Goal: Task Accomplishment & Management: Use online tool/utility

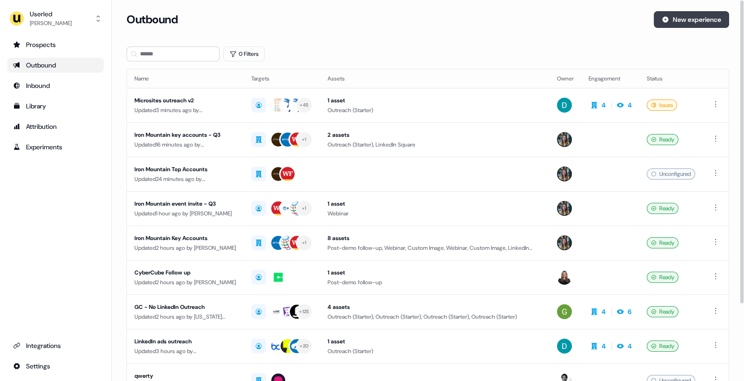
click at [677, 20] on button "New experience" at bounding box center [691, 19] width 75 height 17
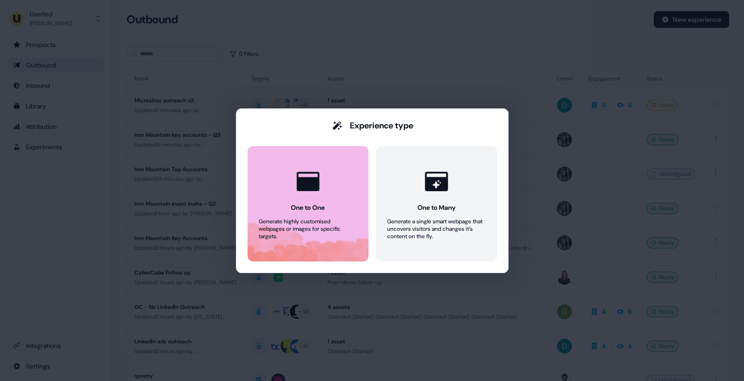
click at [303, 195] on div at bounding box center [307, 181] width 35 height 35
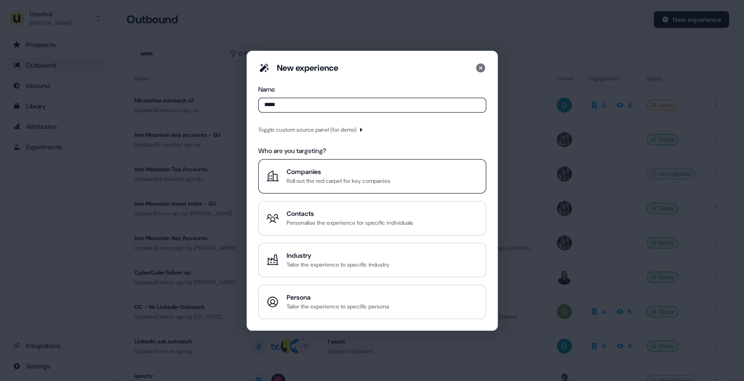
type input "*****"
click at [334, 179] on div "Roll out the red carpet for key companies" at bounding box center [339, 180] width 104 height 9
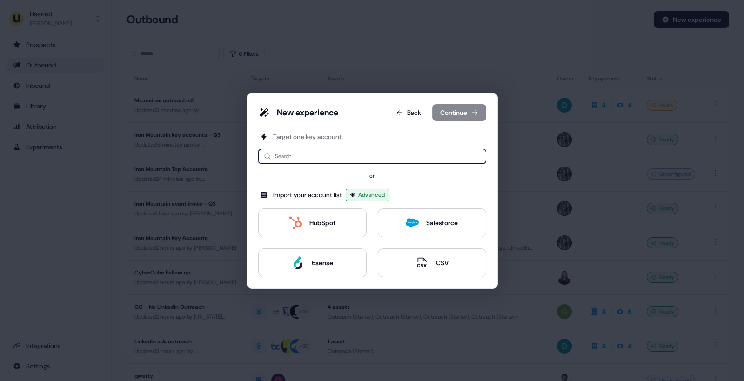
click at [319, 158] on input at bounding box center [372, 156] width 228 height 15
type input "***"
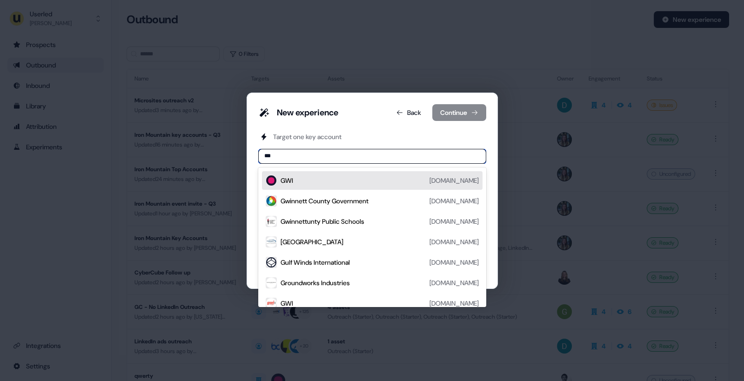
click at [313, 182] on div "GWI [DOMAIN_NAME]" at bounding box center [380, 180] width 198 height 11
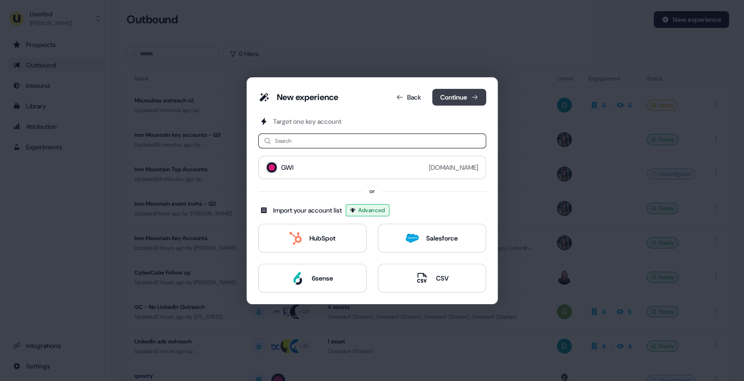
click at [467, 94] on button "Continue" at bounding box center [459, 97] width 54 height 17
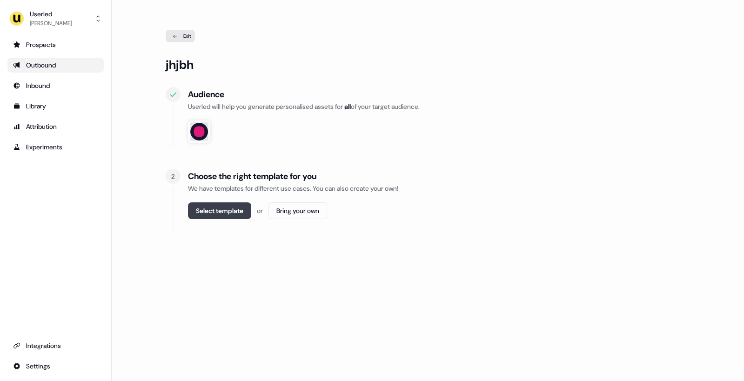
click at [229, 209] on button "Select template" at bounding box center [219, 210] width 63 height 17
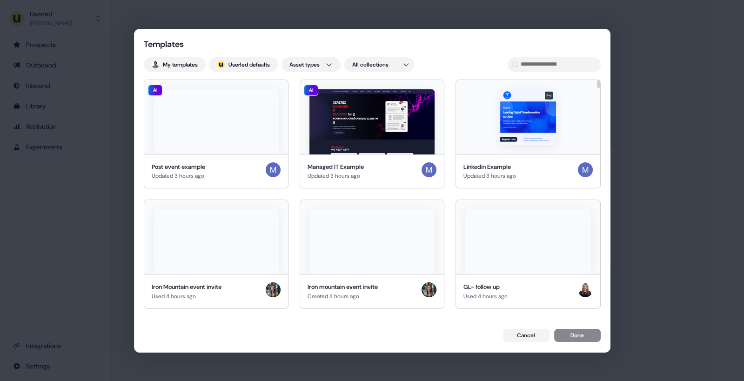
drag, startPoint x: 598, startPoint y: 94, endPoint x: 600, endPoint y: 69, distance: 25.7
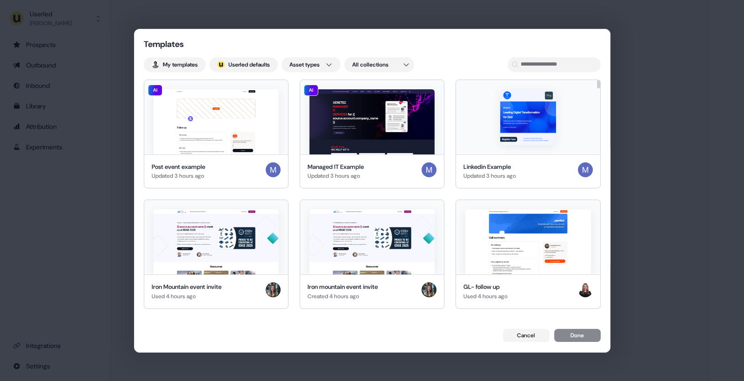
click at [600, 80] on div at bounding box center [598, 84] width 3 height 8
click at [560, 64] on input at bounding box center [554, 64] width 93 height 15
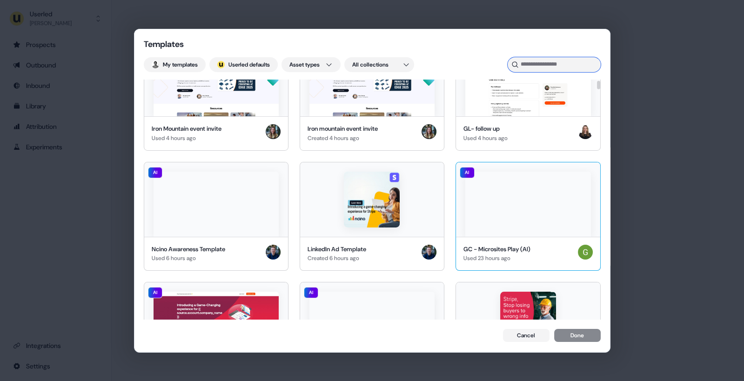
scroll to position [161, 0]
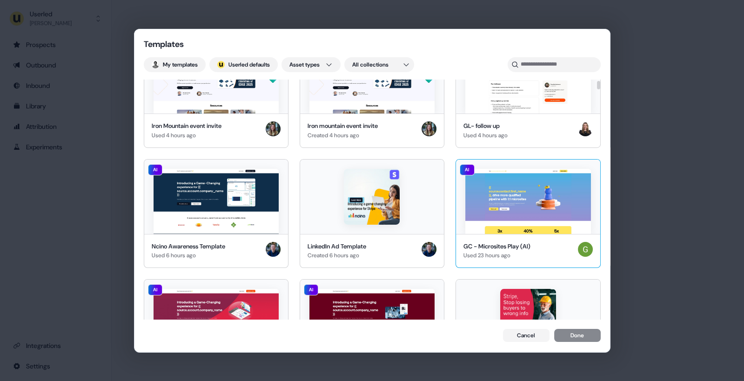
click at [520, 214] on img at bounding box center [527, 201] width 125 height 65
click at [582, 334] on button "Done" at bounding box center [577, 336] width 47 height 13
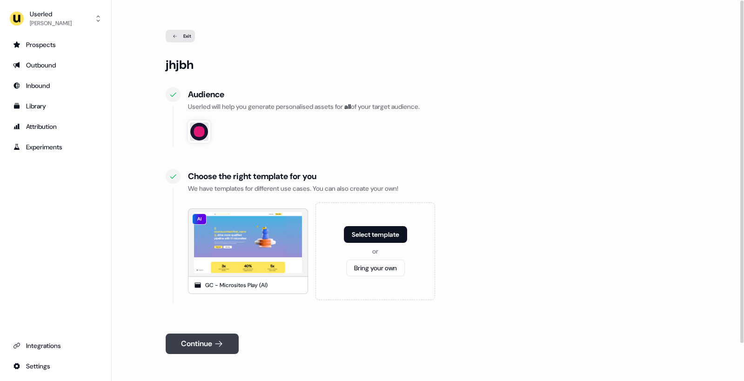
click at [214, 340] on button "Continue" at bounding box center [202, 344] width 73 height 20
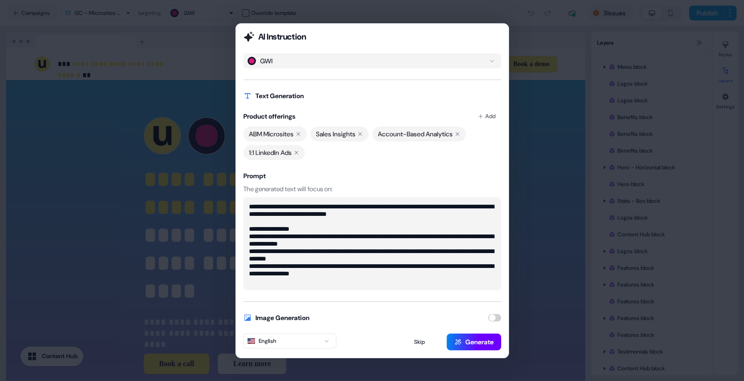
click at [472, 341] on button "Generate" at bounding box center [474, 342] width 54 height 17
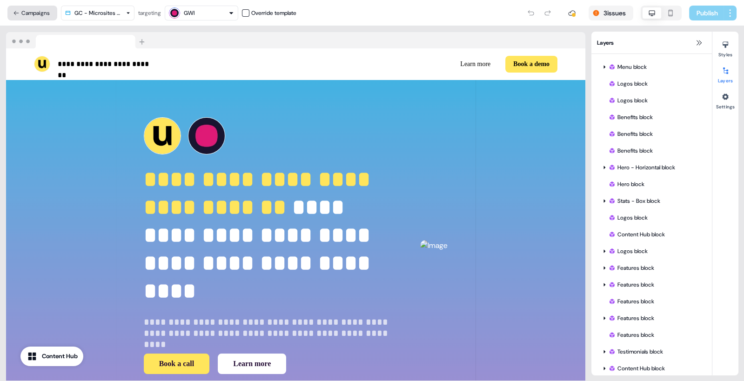
click at [44, 14] on button "Campaigns" at bounding box center [32, 13] width 50 height 15
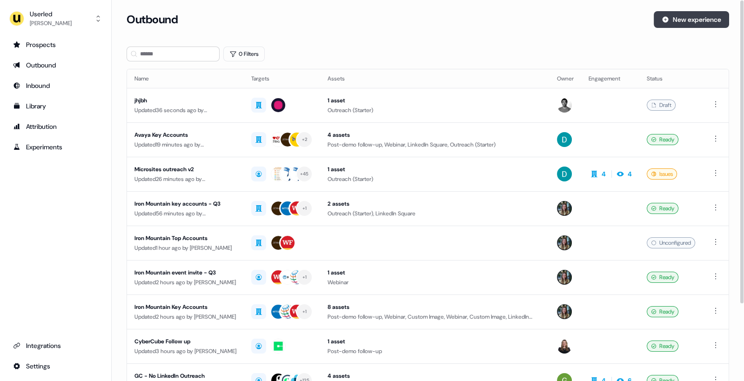
click at [683, 18] on button "New experience" at bounding box center [691, 19] width 75 height 17
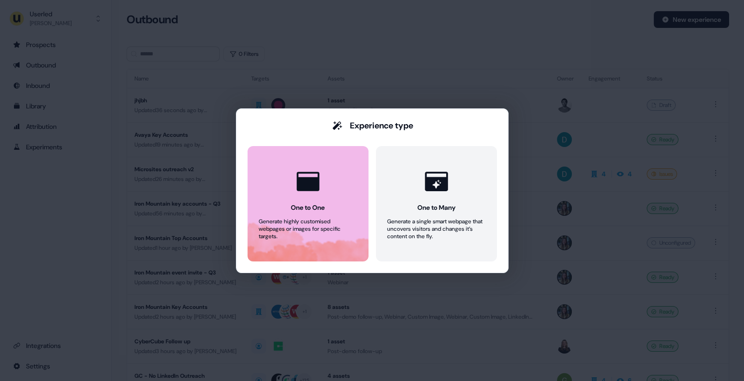
click at [322, 211] on div "One to One" at bounding box center [308, 207] width 34 height 9
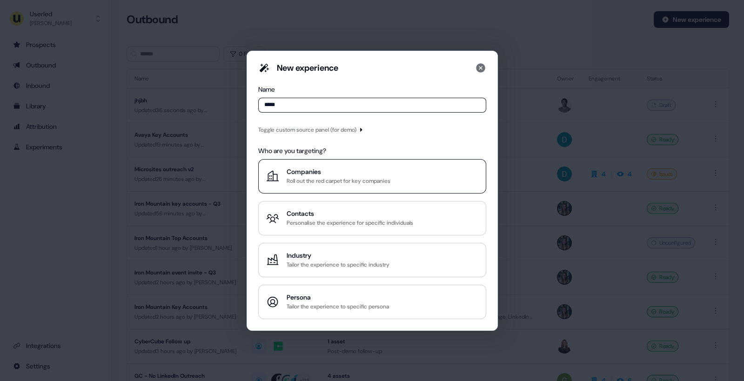
type input "*****"
click at [321, 182] on div "Roll out the red carpet for key companies" at bounding box center [339, 180] width 104 height 9
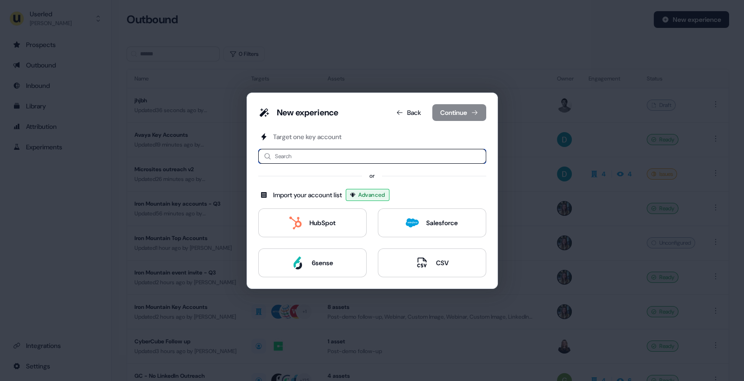
click at [309, 158] on input at bounding box center [372, 156] width 228 height 15
click at [305, 161] on input "***" at bounding box center [372, 156] width 228 height 15
type input "***"
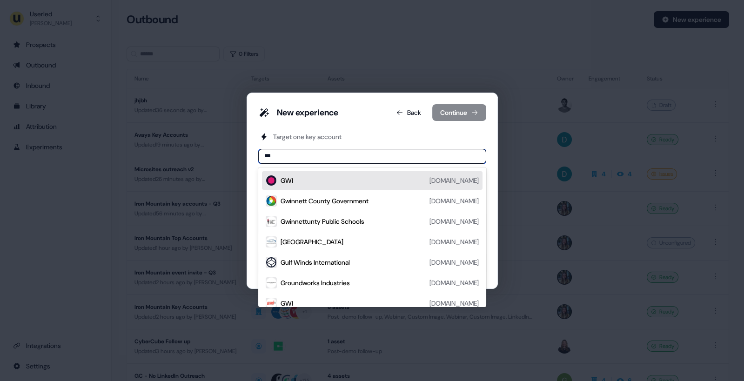
click at [320, 181] on div "GWI [DOMAIN_NAME]" at bounding box center [380, 180] width 198 height 11
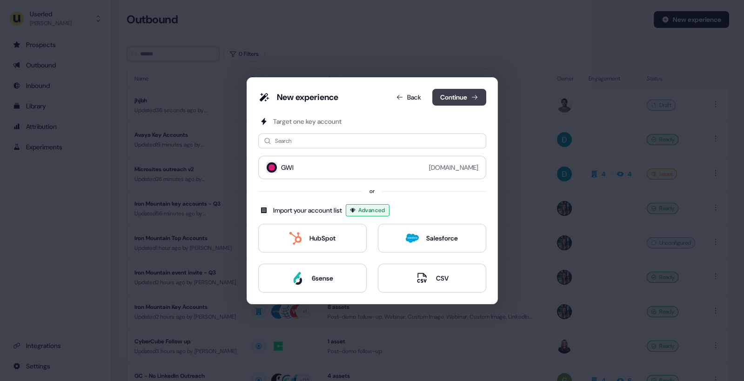
click at [455, 100] on button "Continue" at bounding box center [459, 97] width 54 height 17
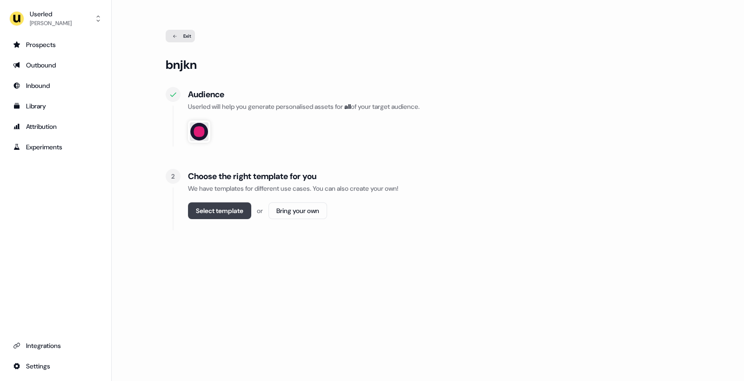
click at [220, 213] on button "Select template" at bounding box center [219, 210] width 63 height 17
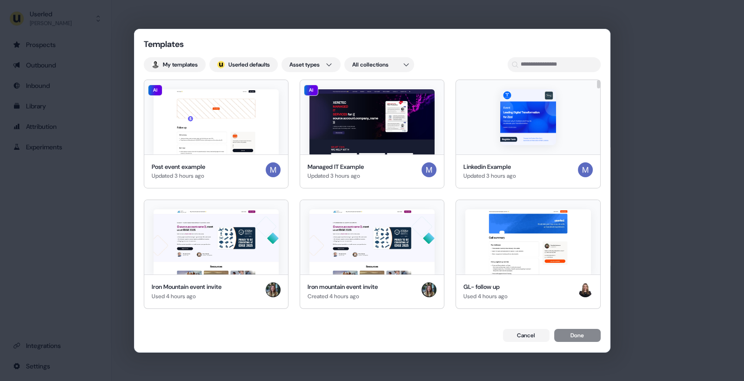
click at [251, 53] on div "Templates My templates ; Userled defaults Asset types All collections AI Post e…" at bounding box center [373, 190] width 476 height 322
click at [252, 62] on button "; Userled defaults" at bounding box center [243, 64] width 68 height 15
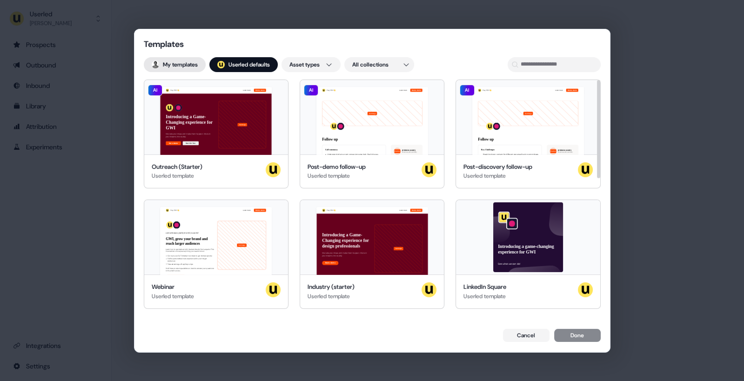
click at [188, 64] on button "My templates" at bounding box center [175, 64] width 62 height 15
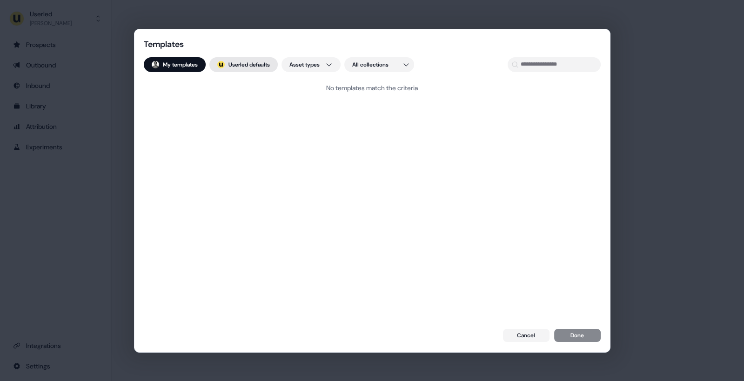
click at [236, 64] on button "; Userled defaults" at bounding box center [243, 64] width 68 height 15
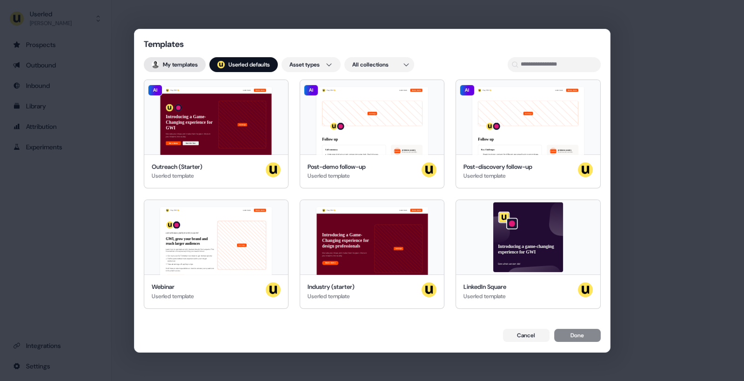
click at [180, 63] on button "My templates" at bounding box center [175, 64] width 62 height 15
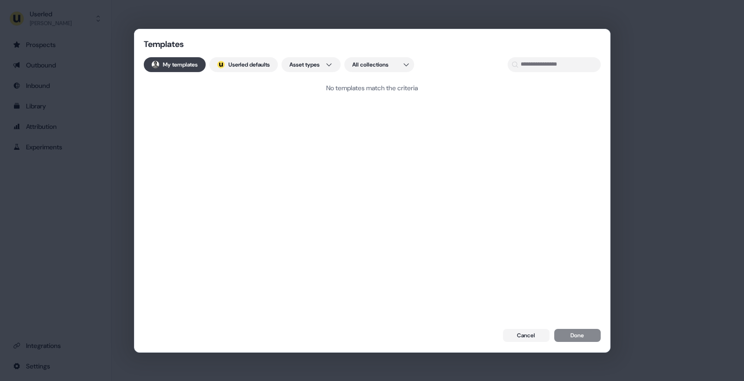
click at [185, 63] on button "My templates" at bounding box center [175, 64] width 62 height 15
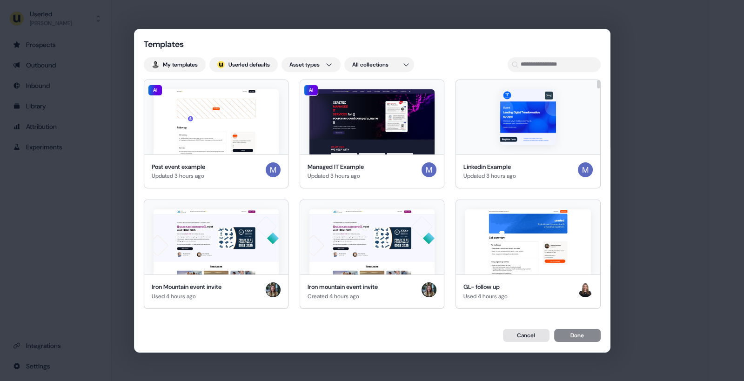
click at [537, 338] on button "Cancel" at bounding box center [526, 335] width 47 height 13
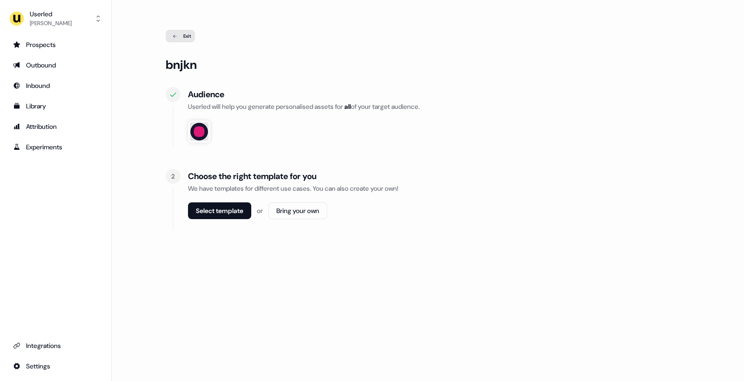
click at [188, 37] on div "Exit" at bounding box center [180, 36] width 29 height 13
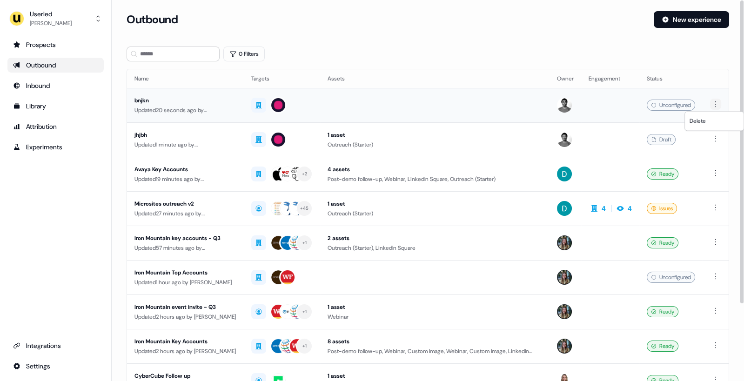
click at [715, 106] on html "For the best experience switch devices to a bigger screen. Go to [DOMAIN_NAME] …" at bounding box center [372, 190] width 744 height 381
click at [701, 120] on span "Delete" at bounding box center [698, 120] width 16 height 7
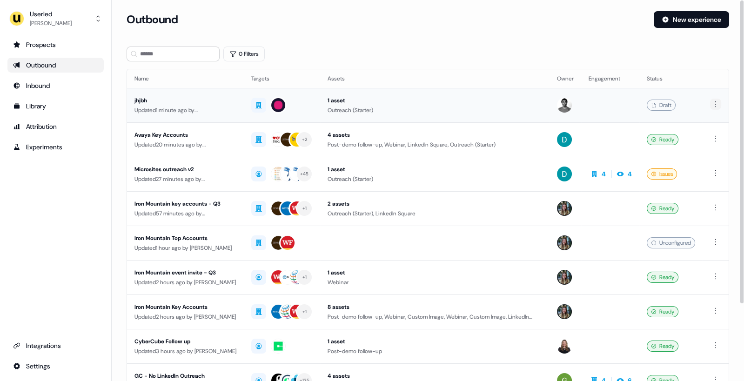
click at [715, 105] on html "For the best experience switch devices to a bigger screen. Go to [DOMAIN_NAME] …" at bounding box center [372, 190] width 744 height 381
click at [703, 136] on span "Delete" at bounding box center [698, 135] width 16 height 7
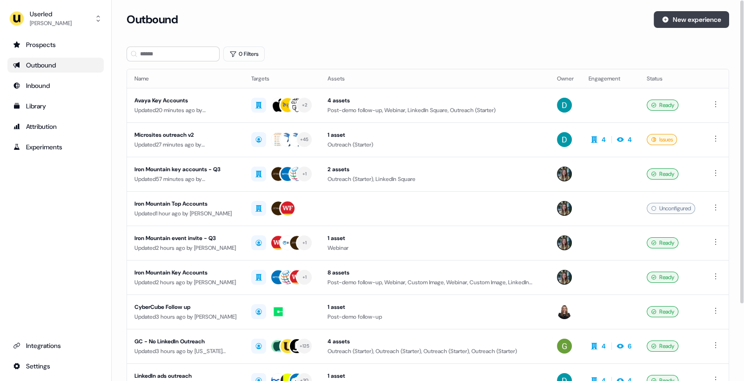
click at [698, 17] on button "New experience" at bounding box center [691, 19] width 75 height 17
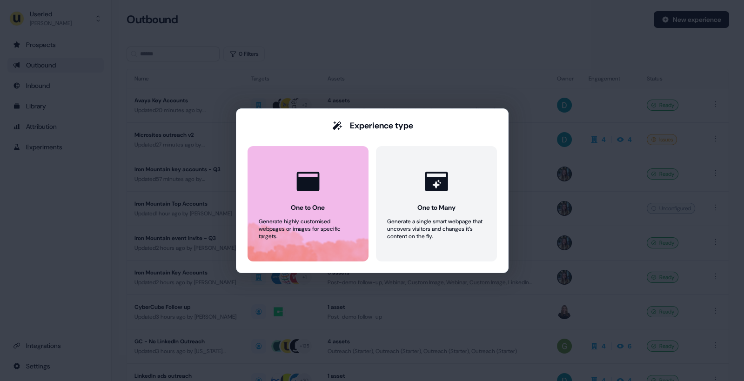
click at [303, 210] on div "One to One" at bounding box center [308, 207] width 34 height 9
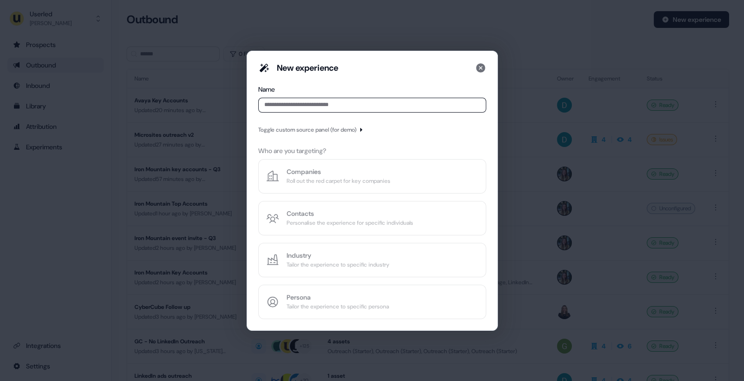
click at [338, 101] on input at bounding box center [372, 105] width 228 height 15
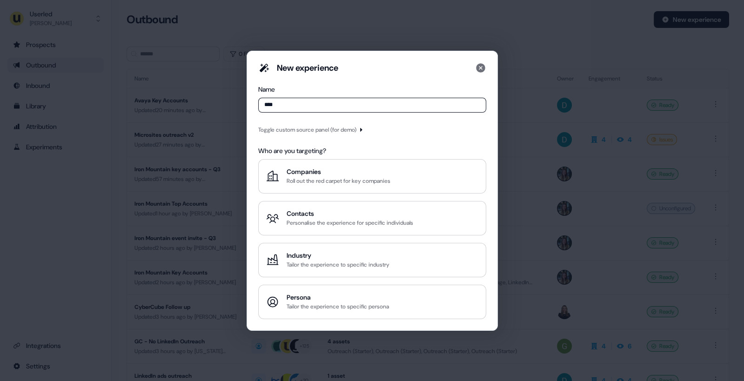
type input "****"
click at [351, 128] on div "Toggle custom source panel (for demo)" at bounding box center [307, 129] width 98 height 9
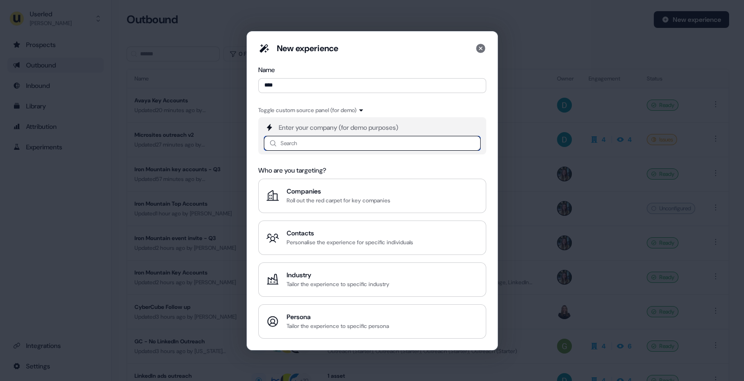
click at [326, 140] on input at bounding box center [372, 143] width 217 height 15
click at [329, 144] on input at bounding box center [372, 143] width 217 height 15
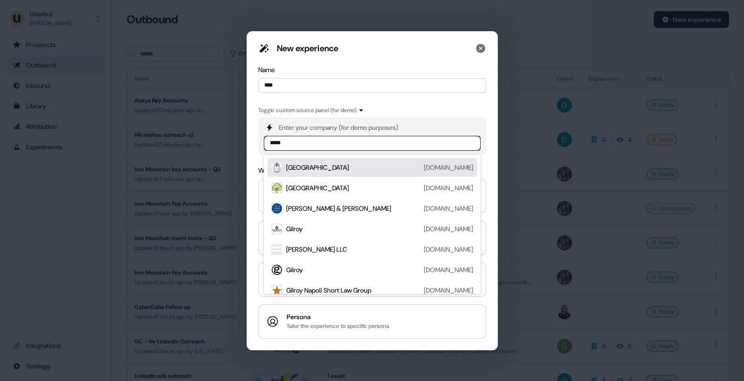
type input "******"
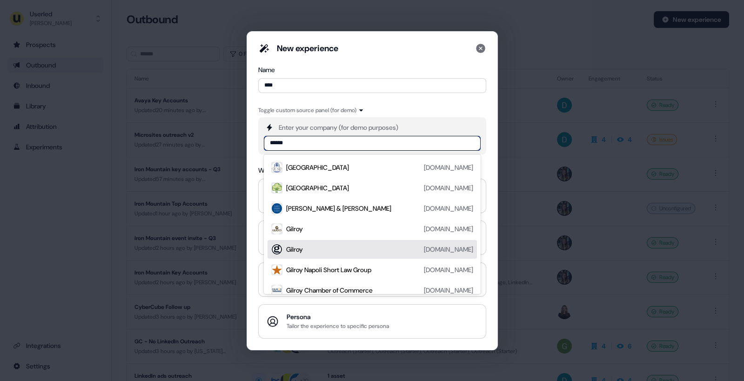
click at [340, 250] on div "[PERSON_NAME] [PERSON_NAME][DOMAIN_NAME]" at bounding box center [379, 249] width 187 height 11
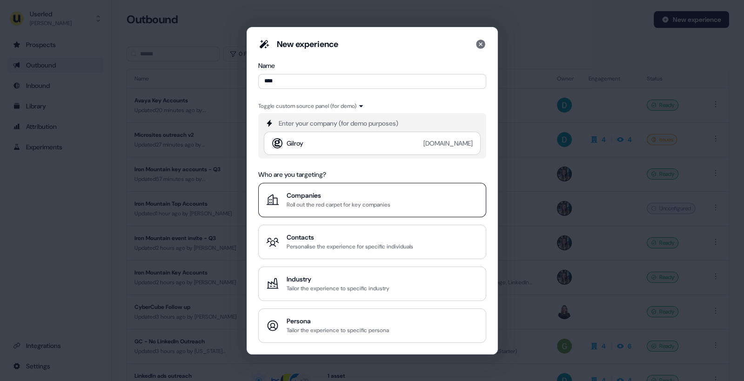
click at [338, 206] on div "Roll out the red carpet for key companies" at bounding box center [339, 204] width 104 height 9
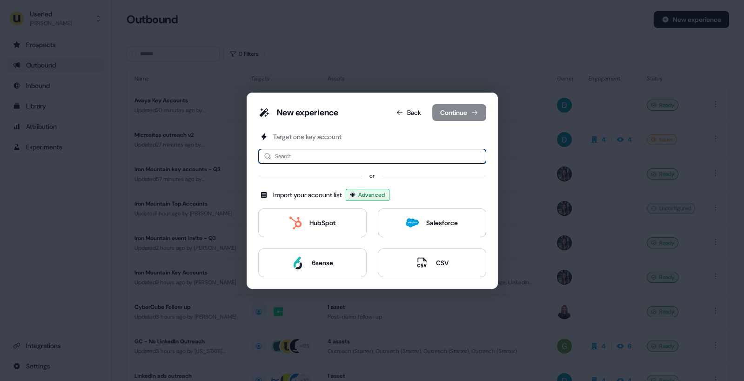
click at [320, 156] on input at bounding box center [372, 156] width 228 height 15
click at [404, 114] on button "Back" at bounding box center [409, 112] width 40 height 17
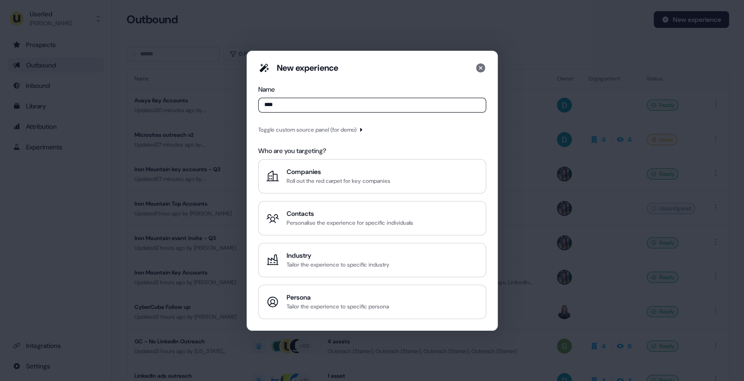
click at [356, 132] on div "Toggle custom source panel (for demo)" at bounding box center [307, 129] width 98 height 9
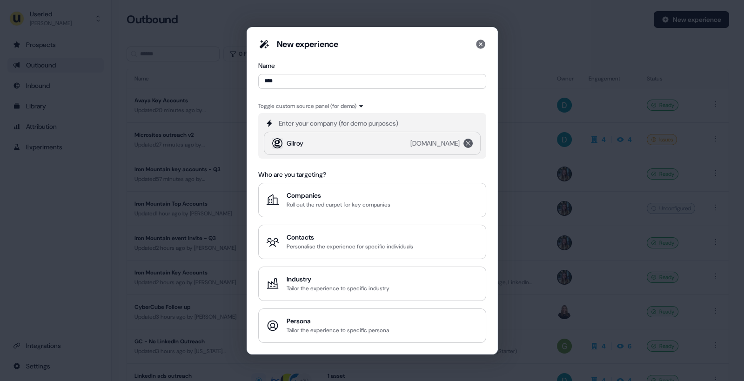
click at [465, 143] on icon "remove gilroy.co.uk" at bounding box center [468, 143] width 11 height 7
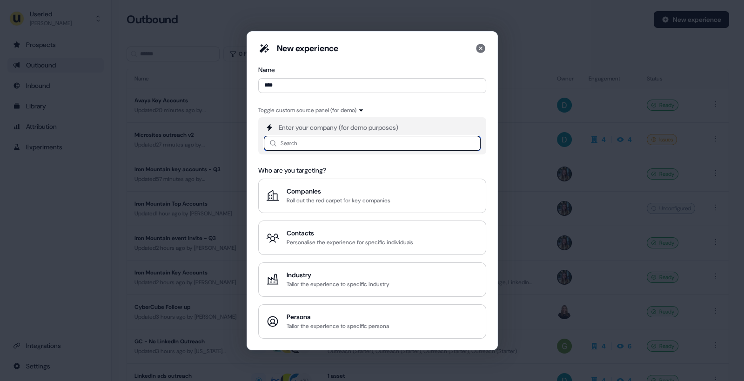
click at [322, 144] on input at bounding box center [372, 143] width 217 height 15
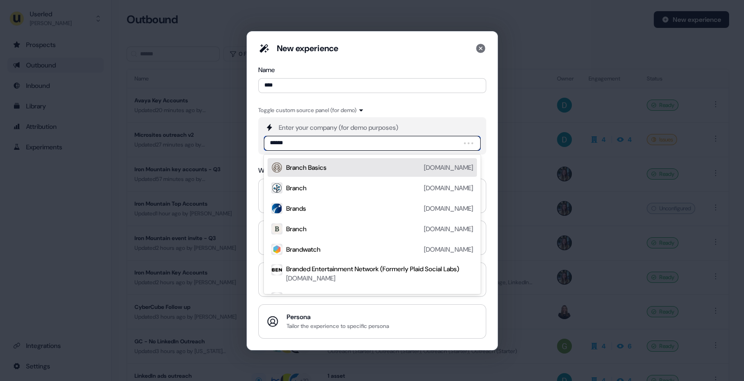
type input "*******"
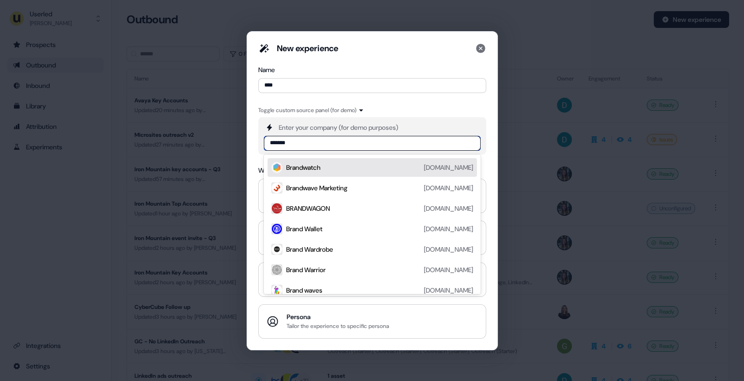
click at [344, 167] on div "Brandwatch [DOMAIN_NAME]" at bounding box center [379, 167] width 187 height 11
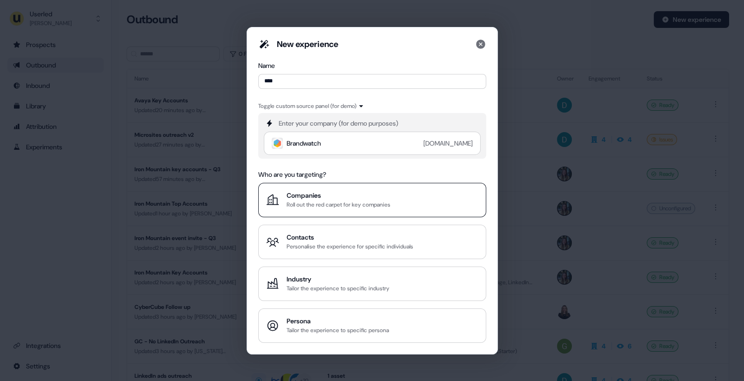
click at [354, 195] on div "Companies" at bounding box center [339, 195] width 104 height 9
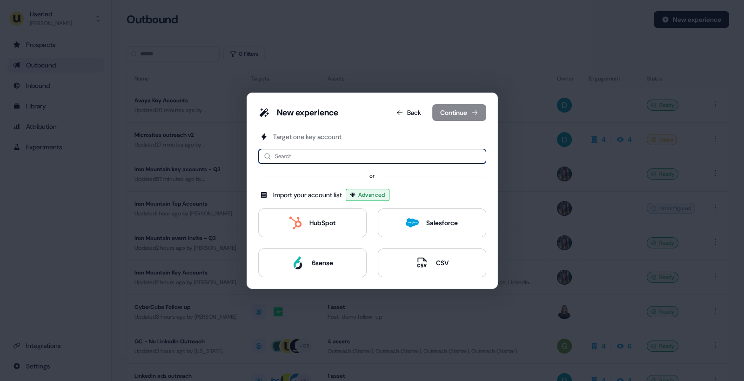
click at [336, 157] on input at bounding box center [372, 156] width 228 height 15
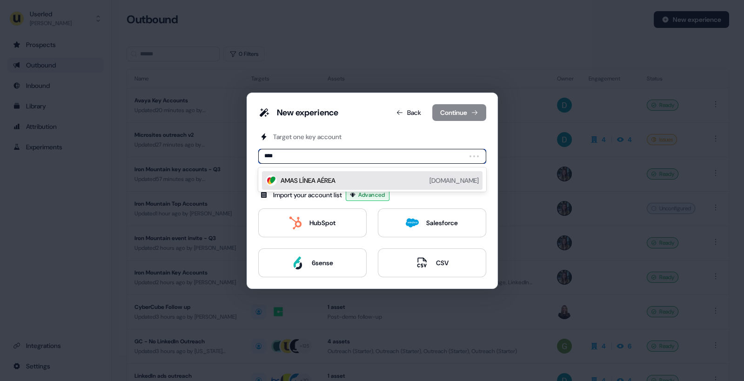
type input "***"
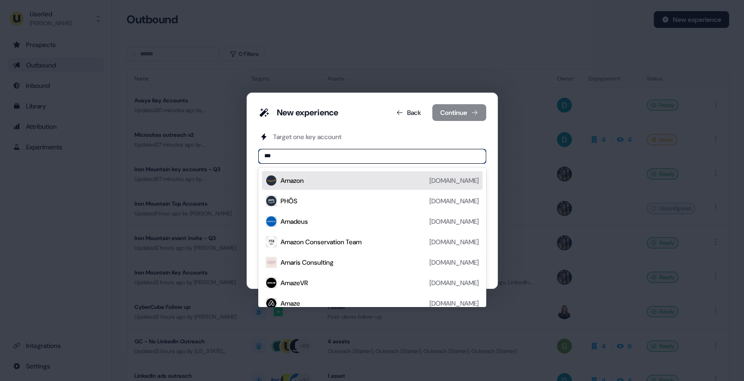
click at [323, 181] on div "Amazon [DOMAIN_NAME]" at bounding box center [380, 180] width 198 height 11
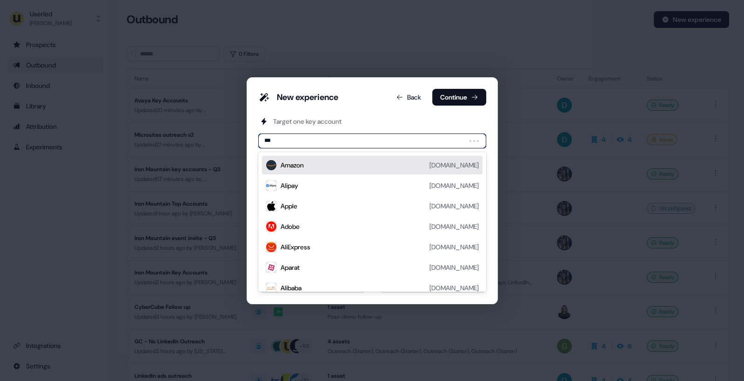
type input "****"
click at [312, 163] on div "Apple [DOMAIN_NAME]" at bounding box center [380, 165] width 198 height 11
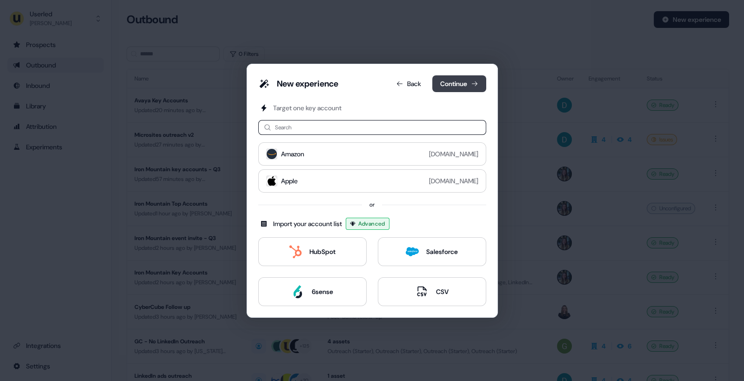
click at [461, 90] on button "Continue" at bounding box center [459, 83] width 54 height 17
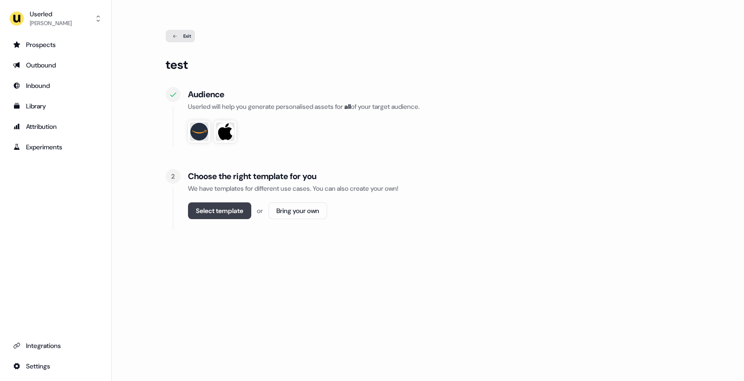
click at [228, 216] on button "Select template" at bounding box center [219, 210] width 63 height 17
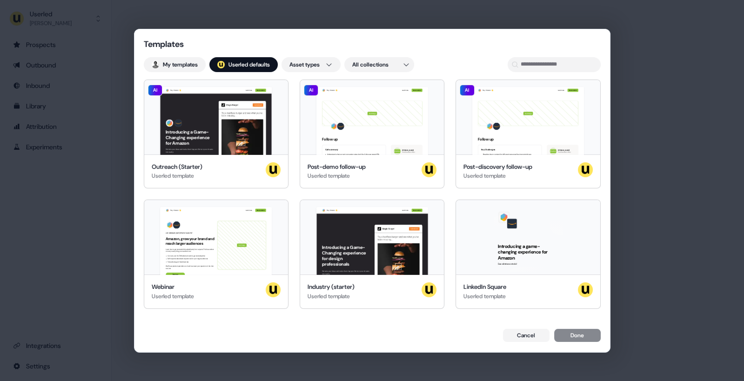
click at [249, 72] on div "Templates My templates ; Userled defaults Asset types All collections Hey Amazo…" at bounding box center [373, 190] width 476 height 322
click at [250, 68] on button "; Userled defaults" at bounding box center [243, 64] width 68 height 15
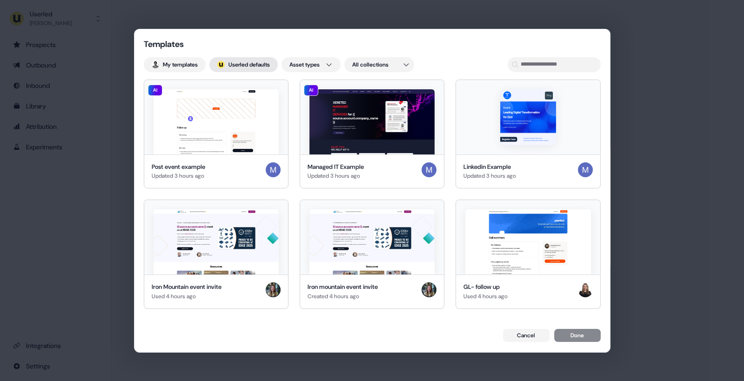
click at [260, 62] on button "; Userled defaults" at bounding box center [243, 64] width 68 height 15
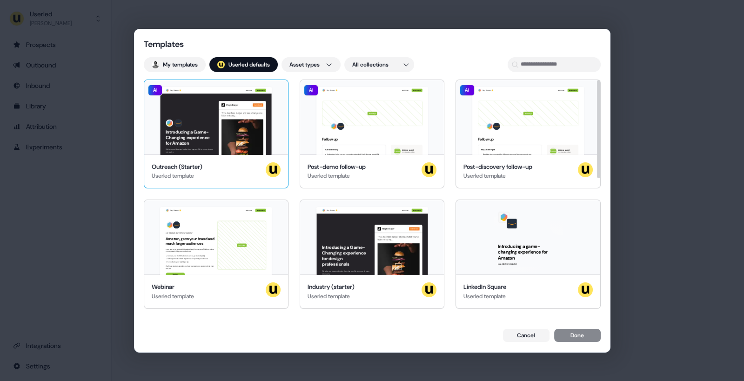
click at [254, 136] on div "Hey Amazon 👋 Learn more Book a demo Introducing a Game-Changing experience for …" at bounding box center [216, 117] width 144 height 74
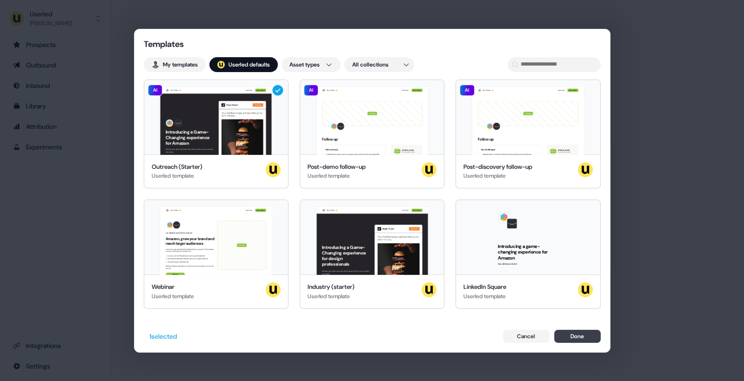
click at [569, 334] on button "Done" at bounding box center [577, 336] width 47 height 13
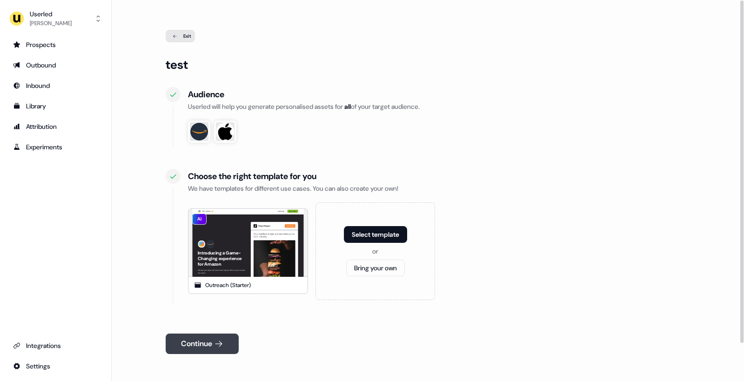
click at [203, 342] on button "Continue" at bounding box center [202, 344] width 73 height 20
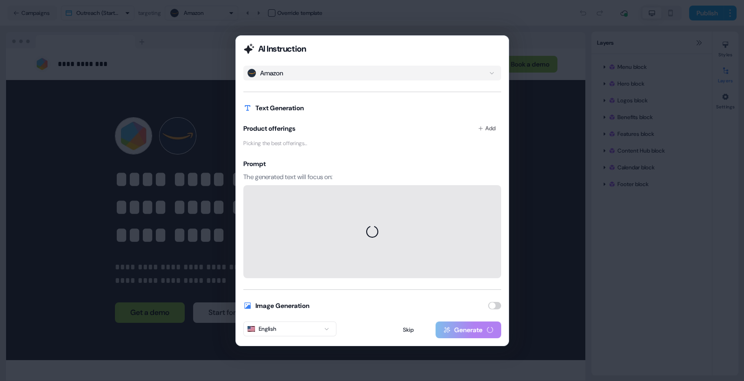
click at [492, 305] on button "button" at bounding box center [494, 305] width 13 height 7
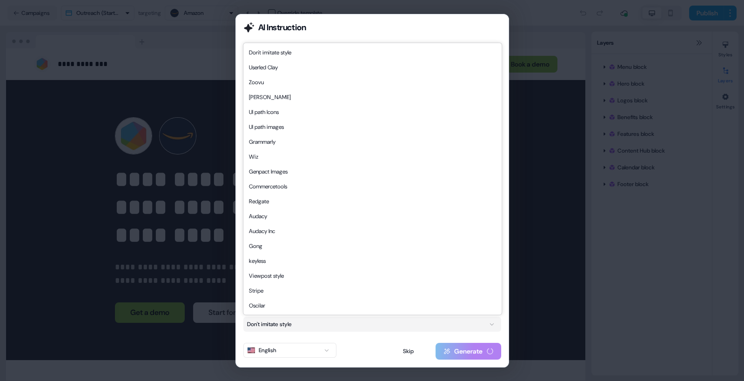
click at [454, 323] on button "Don't imitate style" at bounding box center [372, 324] width 258 height 15
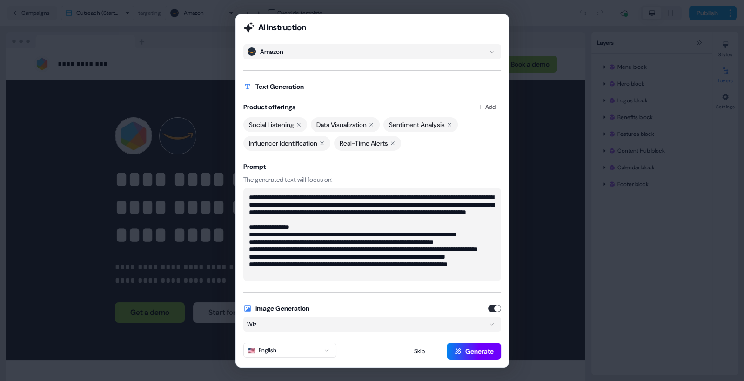
click at [479, 350] on button "Generate" at bounding box center [474, 351] width 54 height 17
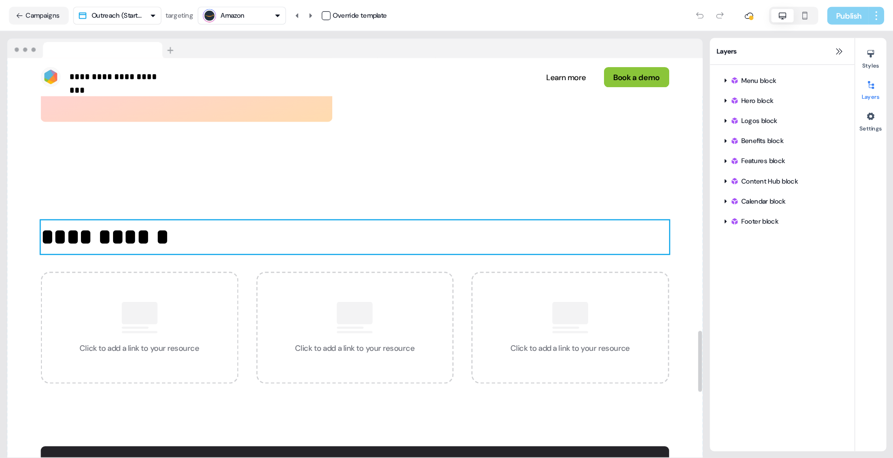
scroll to position [1479, 0]
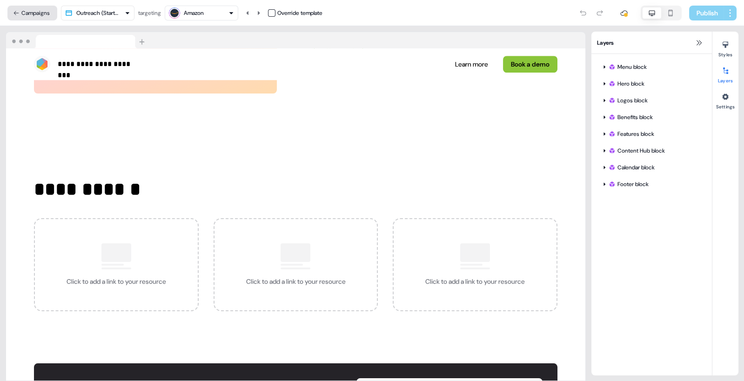
click at [44, 20] on button "Campaigns" at bounding box center [32, 13] width 50 height 15
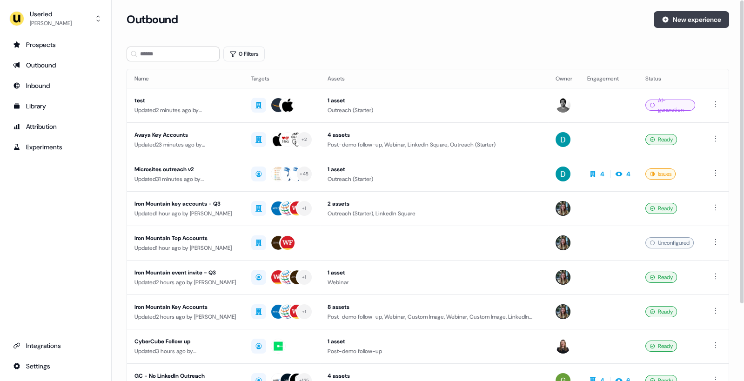
click at [678, 15] on button "New experience" at bounding box center [691, 19] width 75 height 17
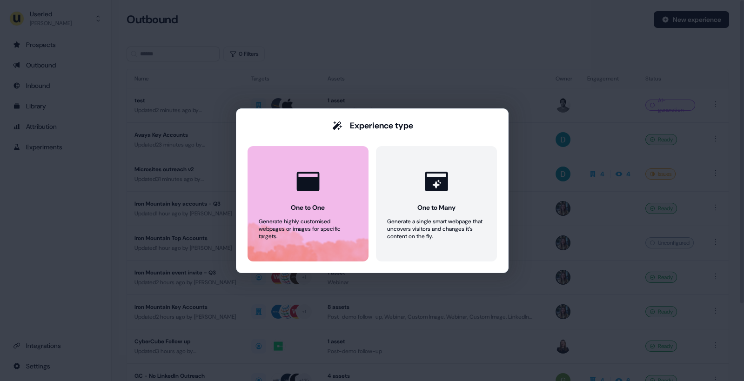
click at [307, 175] on icon at bounding box center [308, 182] width 28 height 28
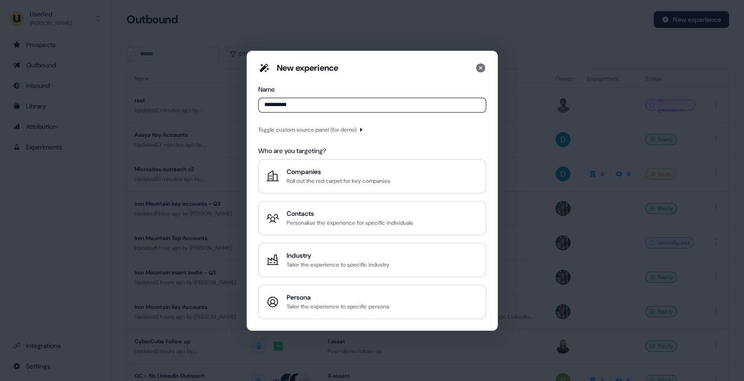
type input "**********"
click at [357, 132] on div "Toggle custom source panel (for demo)" at bounding box center [307, 129] width 98 height 9
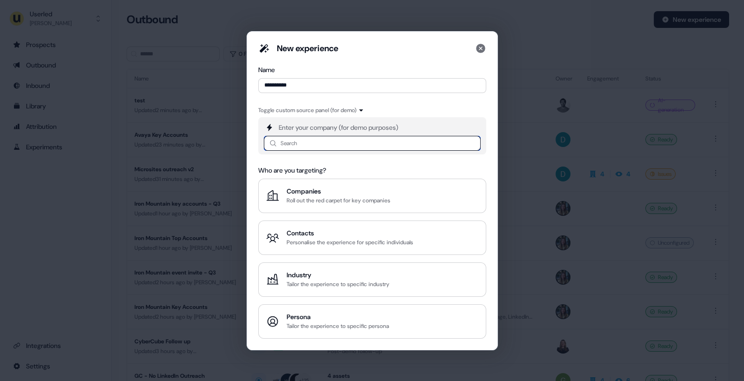
click at [339, 142] on input at bounding box center [372, 143] width 217 height 15
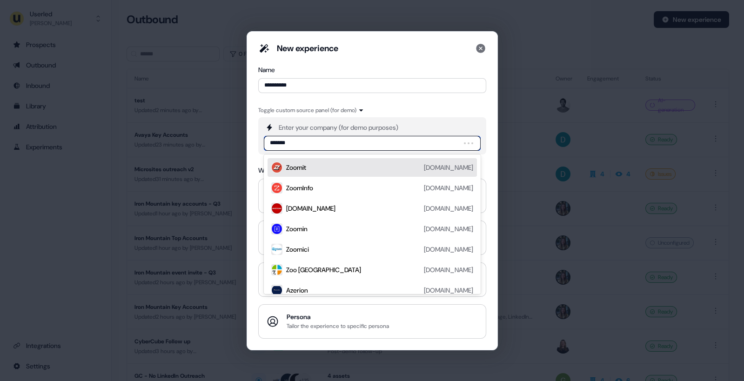
type input "********"
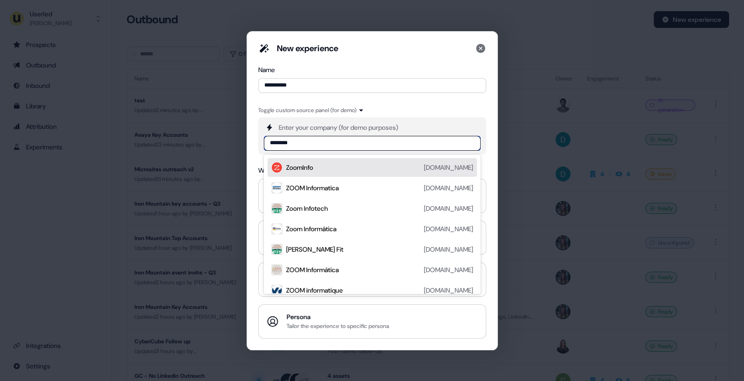
click at [352, 164] on div "ZoomInfo [DOMAIN_NAME]" at bounding box center [379, 167] width 187 height 11
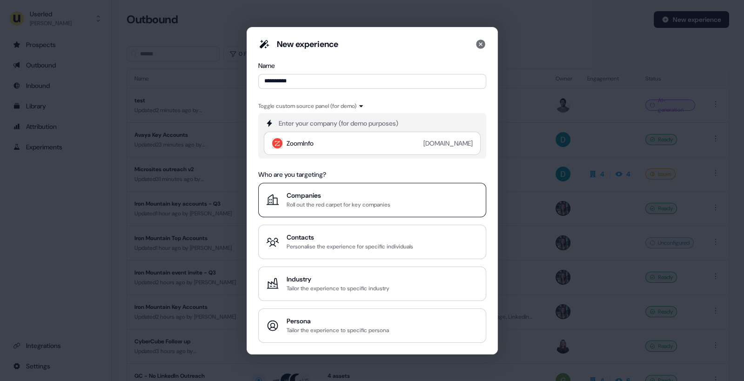
click at [374, 195] on div "Companies" at bounding box center [339, 195] width 104 height 9
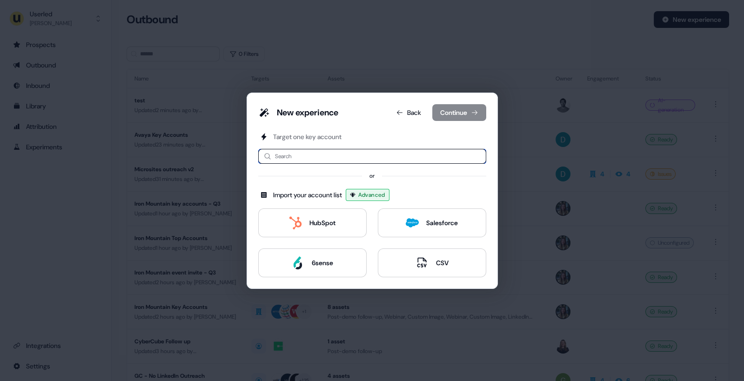
click at [318, 152] on input at bounding box center [372, 156] width 228 height 15
type input "*****"
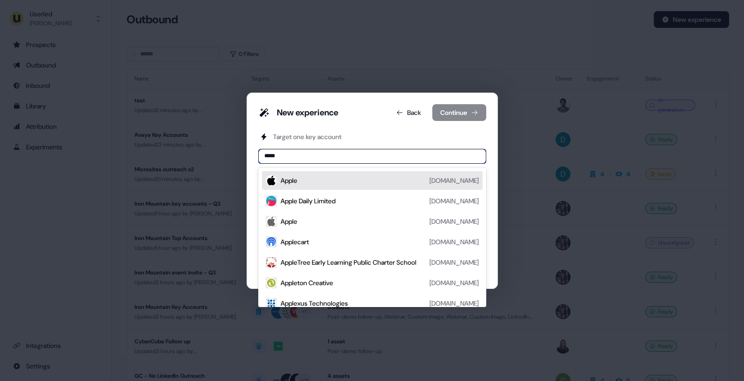
click at [327, 178] on div "Apple [DOMAIN_NAME]" at bounding box center [380, 180] width 198 height 11
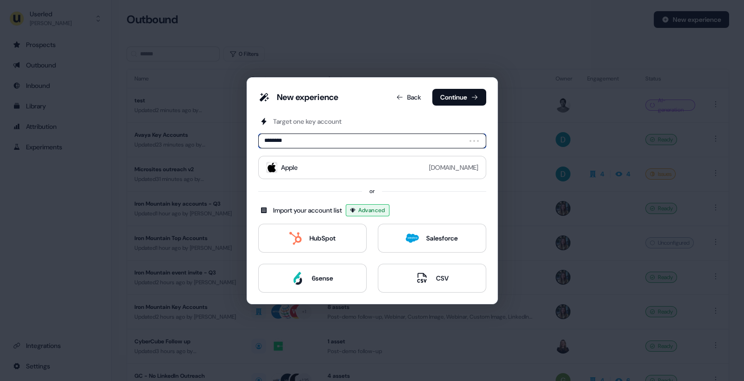
type input "*********"
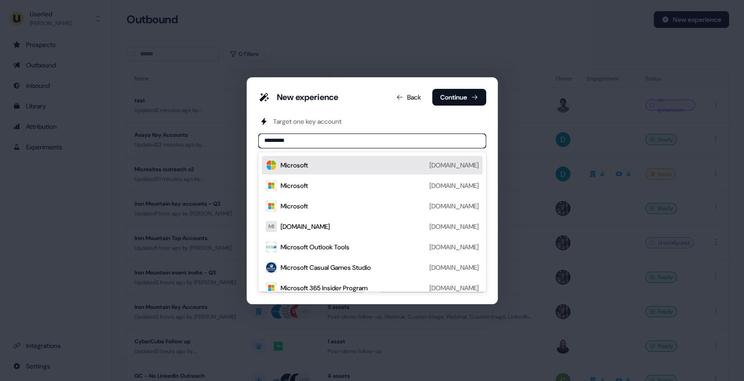
click at [334, 166] on div "Microsoft [DOMAIN_NAME]" at bounding box center [380, 165] width 198 height 11
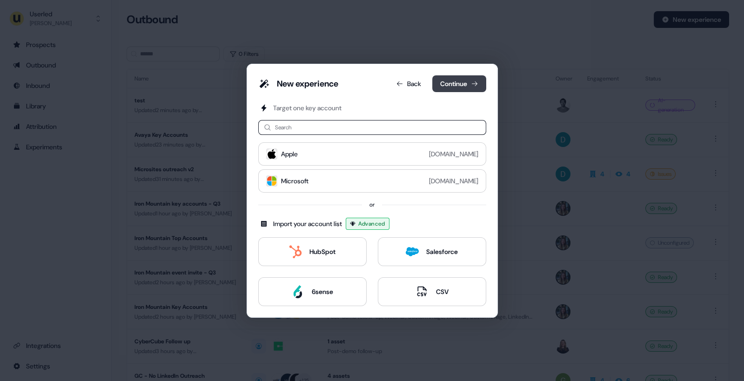
click at [452, 83] on button "Continue" at bounding box center [459, 83] width 54 height 17
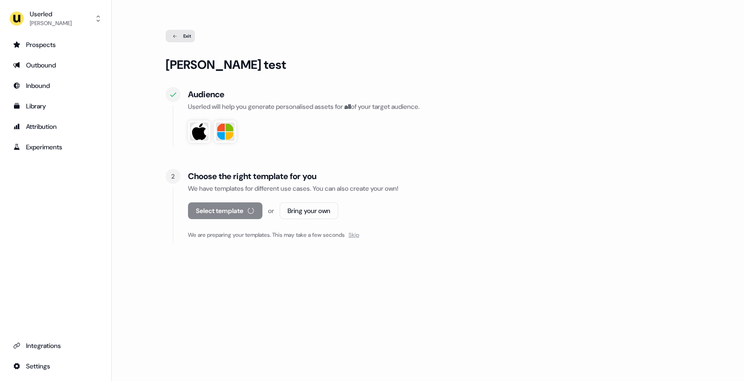
click at [359, 237] on span "Skip" at bounding box center [354, 234] width 11 height 7
click at [227, 212] on button "Select template" at bounding box center [219, 210] width 63 height 17
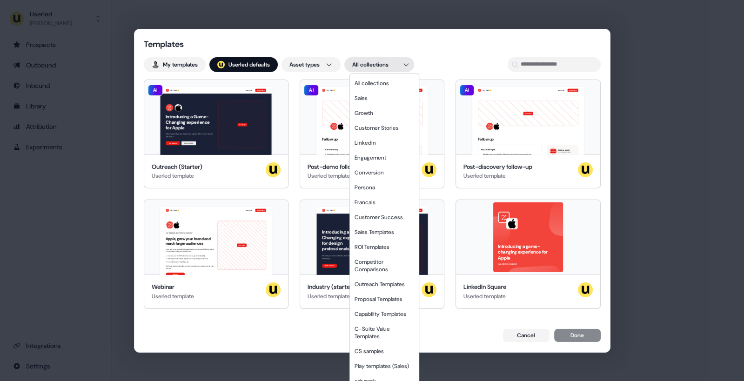
click at [401, 66] on div "Templates My templates ; Userled defaults Asset types All collections Hey Apple…" at bounding box center [372, 190] width 744 height 381
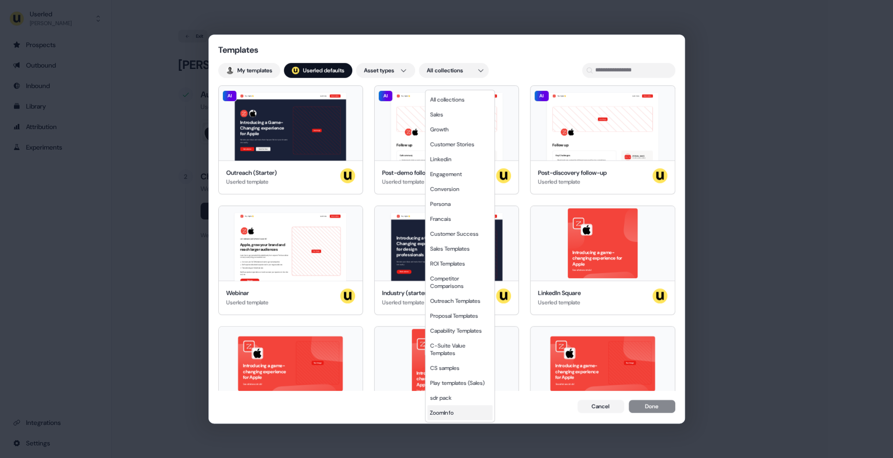
click at [449, 381] on div "ZoomInfo" at bounding box center [459, 412] width 65 height 15
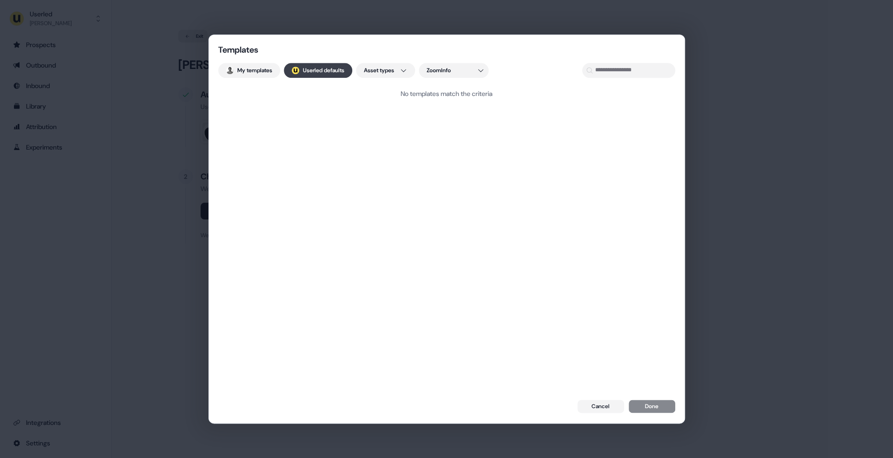
click at [330, 71] on button "; Userled defaults" at bounding box center [318, 70] width 68 height 15
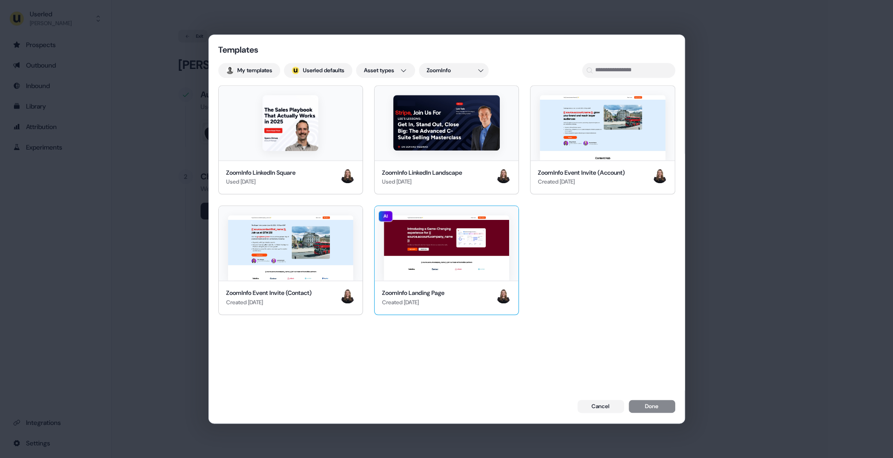
click at [469, 256] on img at bounding box center [446, 247] width 125 height 65
click at [660, 381] on button "Done" at bounding box center [652, 406] width 47 height 13
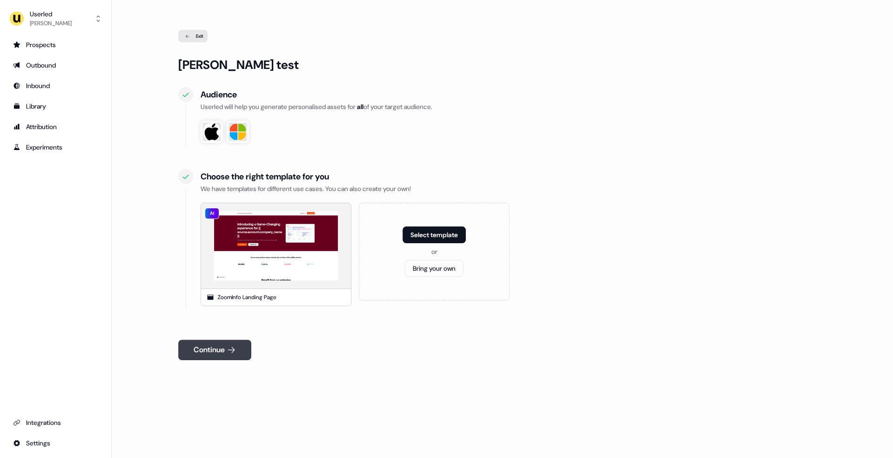
click at [227, 348] on button "Continue" at bounding box center [214, 349] width 73 height 20
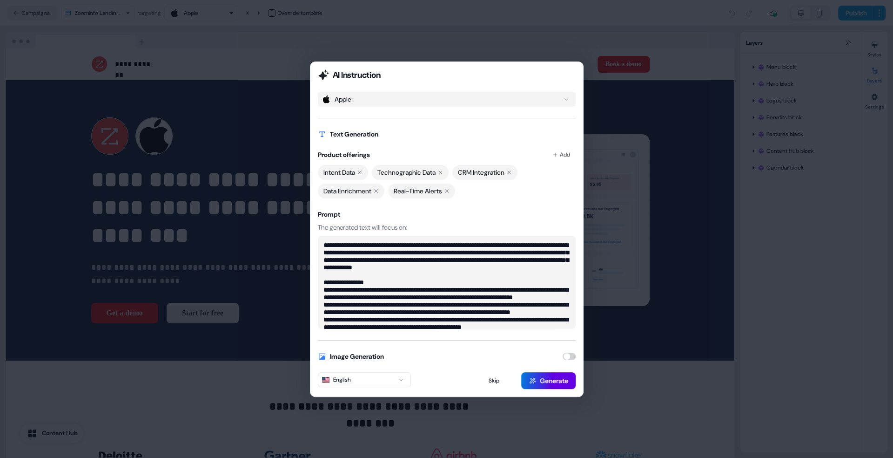
click at [547, 94] on button "Apple" at bounding box center [447, 99] width 258 height 15
type textarea "**********"
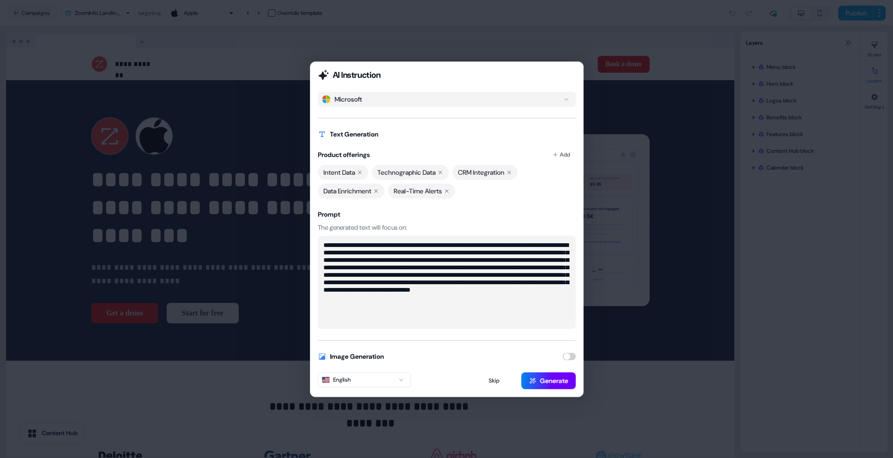
click at [543, 380] on button "Generate" at bounding box center [548, 380] width 54 height 17
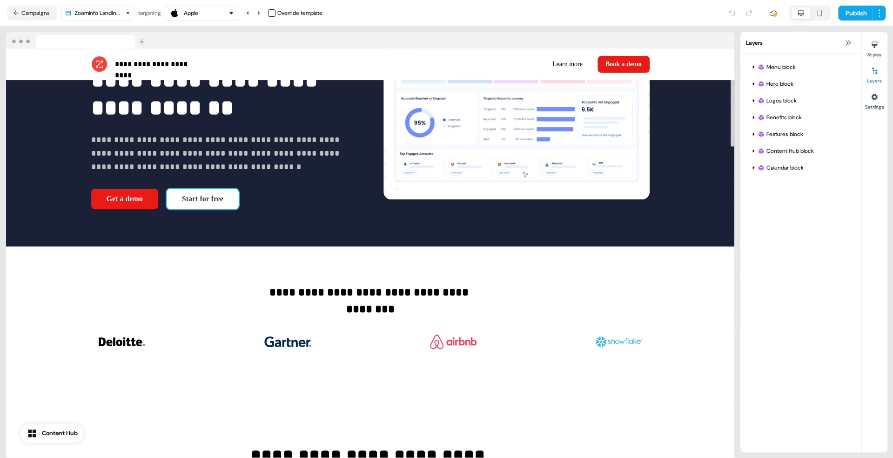
scroll to position [104, 0]
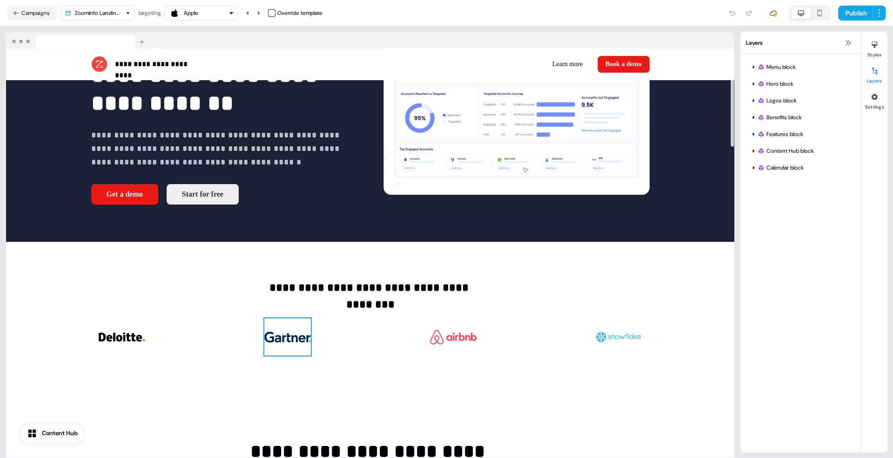
click at [295, 346] on img at bounding box center [287, 336] width 47 height 37
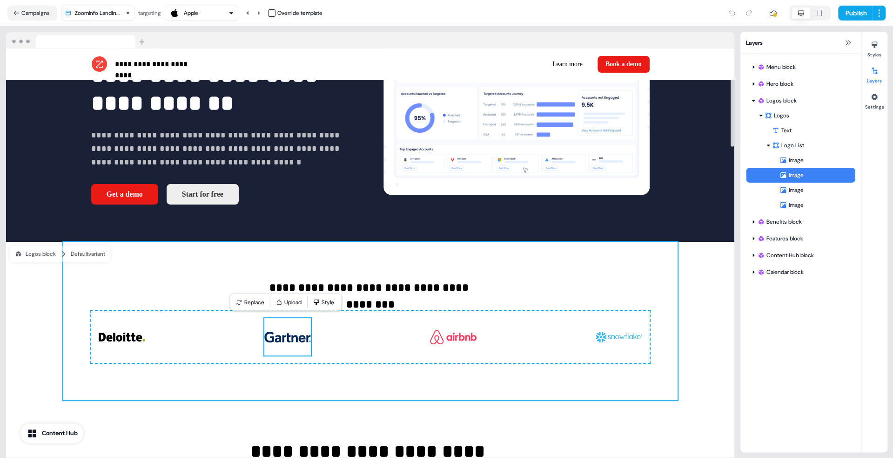
click at [392, 256] on div "**********" at bounding box center [370, 321] width 614 height 158
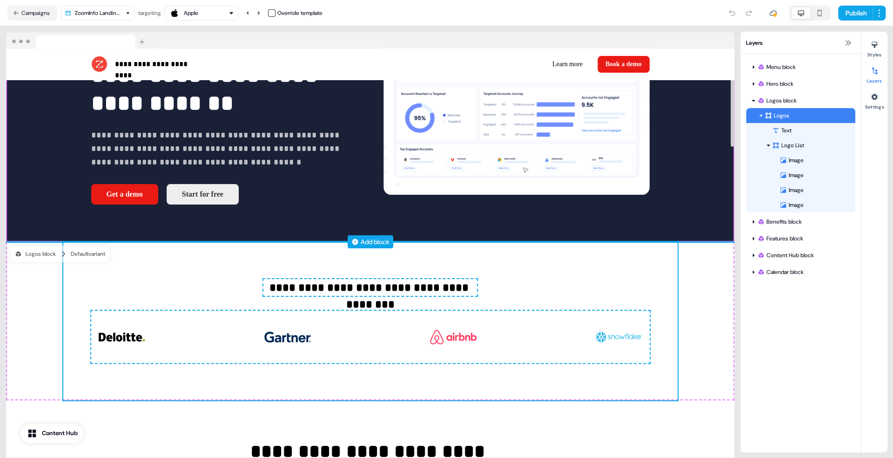
click at [381, 240] on div "Add block" at bounding box center [375, 241] width 29 height 9
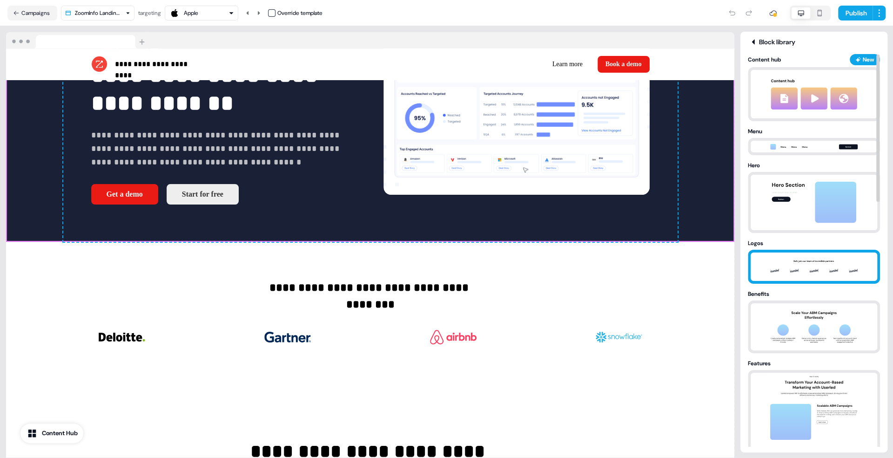
click at [744, 255] on img at bounding box center [814, 266] width 98 height 28
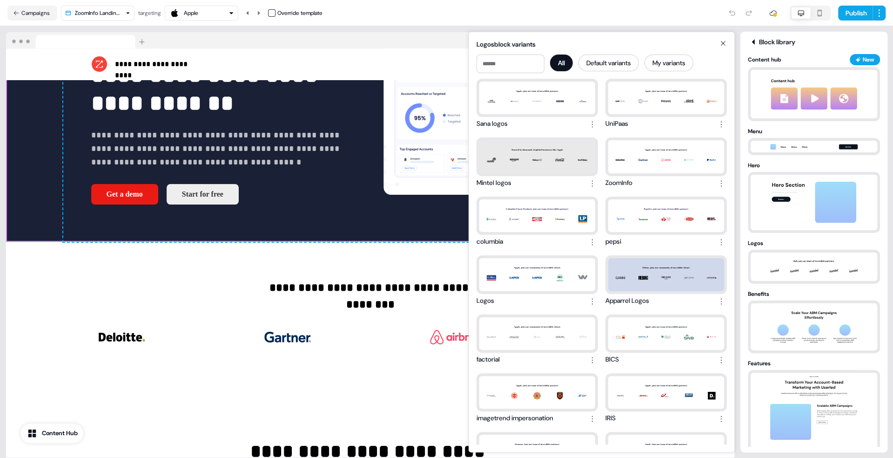
click at [725, 43] on icon at bounding box center [723, 43] width 11 height 7
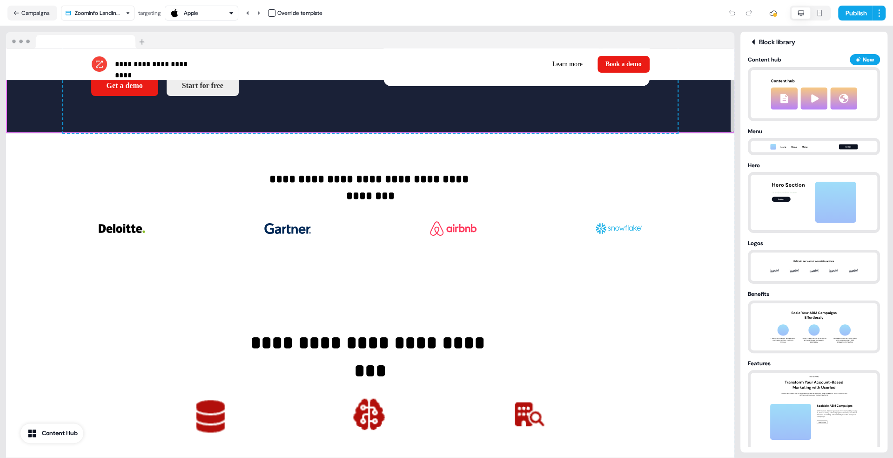
scroll to position [0, 0]
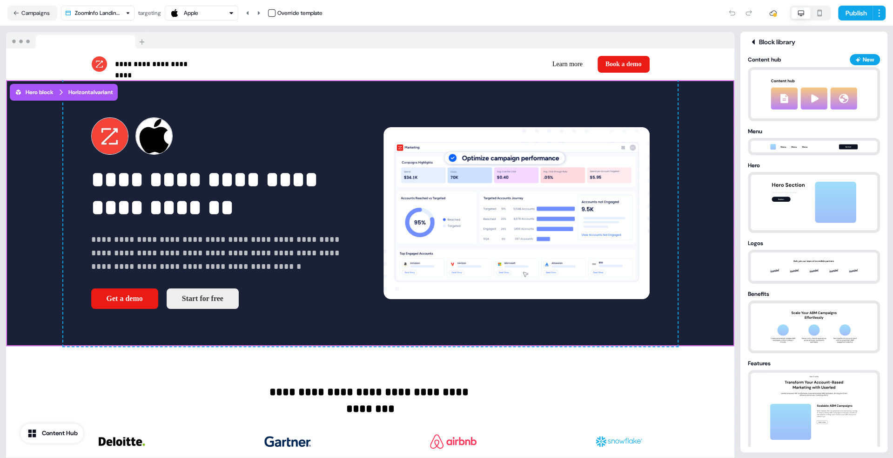
click at [734, 31] on div "**********" at bounding box center [370, 241] width 741 height 431
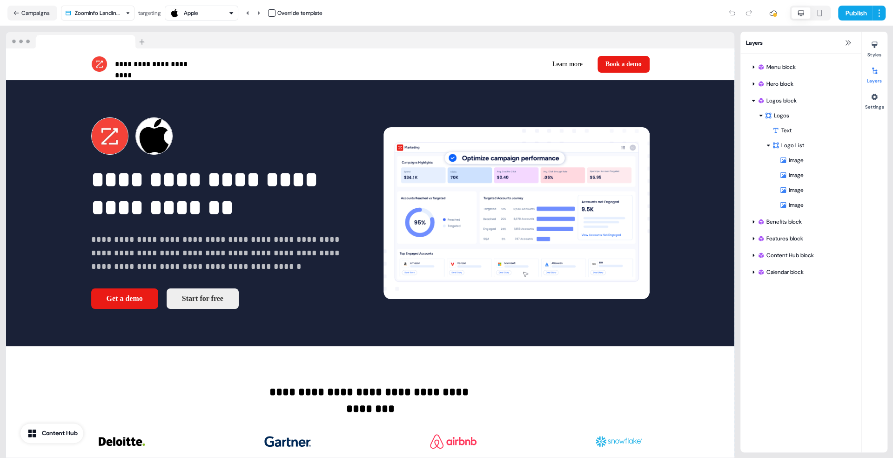
click at [209, 20] on button "Apple" at bounding box center [202, 13] width 74 height 15
click at [209, 28] on input "text" at bounding box center [209, 31] width 61 height 17
click at [276, 32] on div at bounding box center [370, 40] width 728 height 17
click at [202, 17] on div "Apple" at bounding box center [201, 12] width 65 height 11
click at [198, 32] on input "text" at bounding box center [209, 31] width 61 height 17
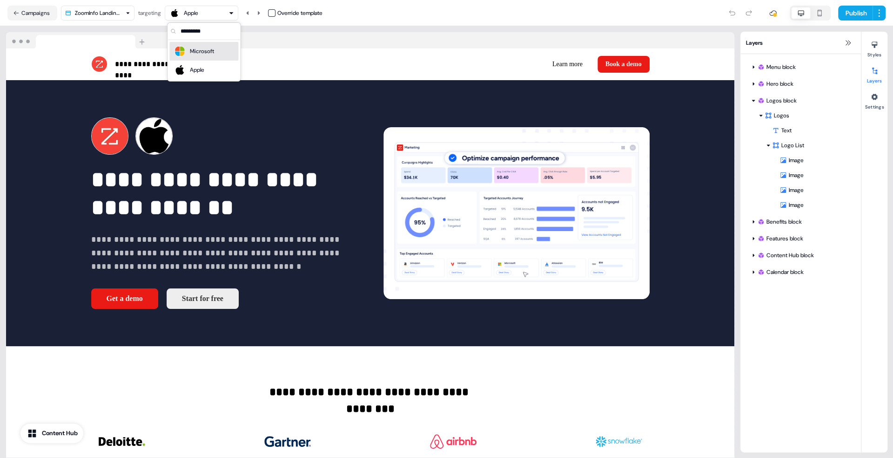
click at [296, 34] on div at bounding box center [370, 40] width 728 height 17
click at [744, 10] on button "Publish" at bounding box center [855, 13] width 34 height 15
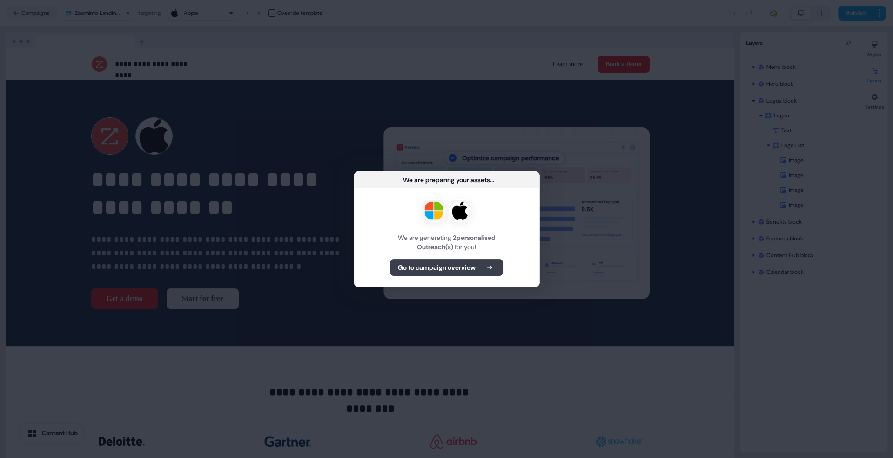
click at [484, 263] on button "Go to campaign overview" at bounding box center [446, 267] width 113 height 17
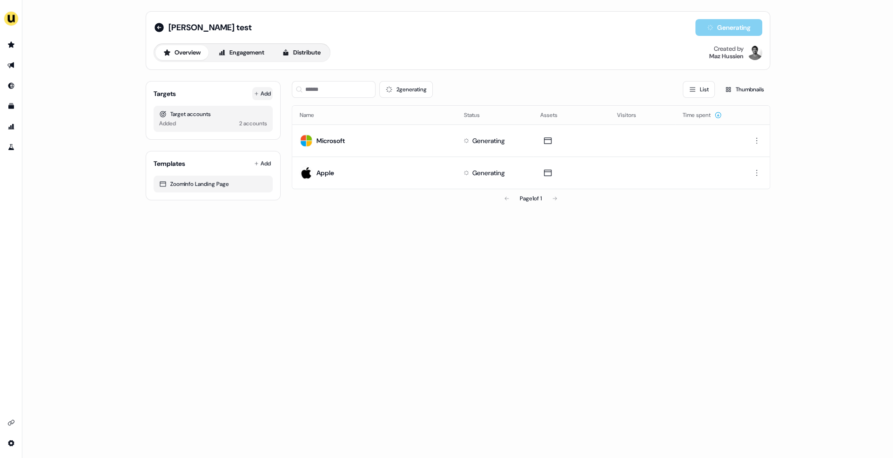
click at [263, 88] on button "Add" at bounding box center [262, 93] width 20 height 13
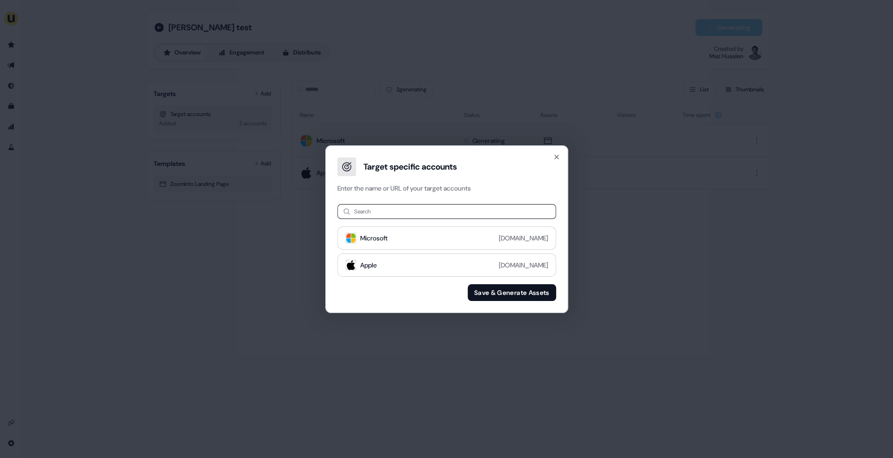
click at [412, 218] on input at bounding box center [446, 211] width 219 height 15
type input "*****"
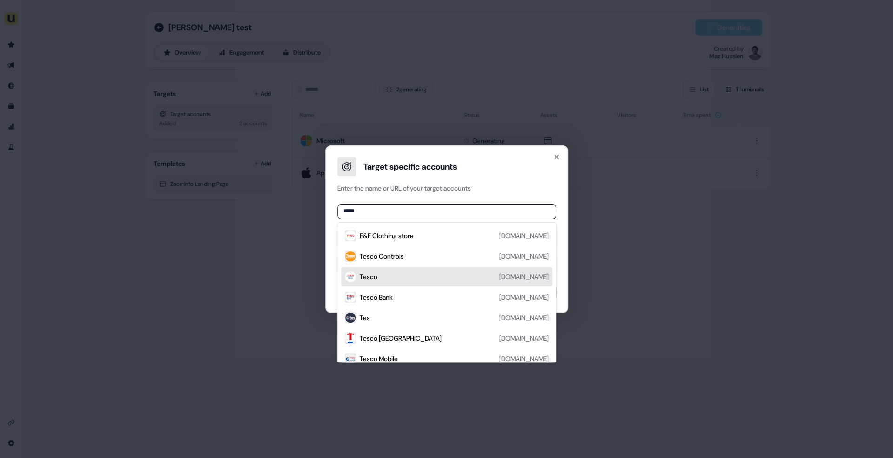
click at [412, 276] on div "Tesco [DOMAIN_NAME]" at bounding box center [454, 276] width 189 height 11
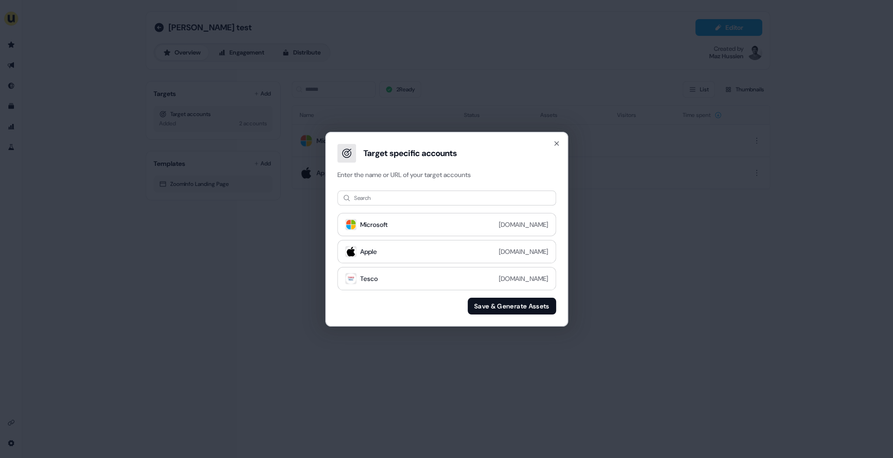
click at [517, 307] on button "Save & Generate Assets" at bounding box center [512, 305] width 88 height 17
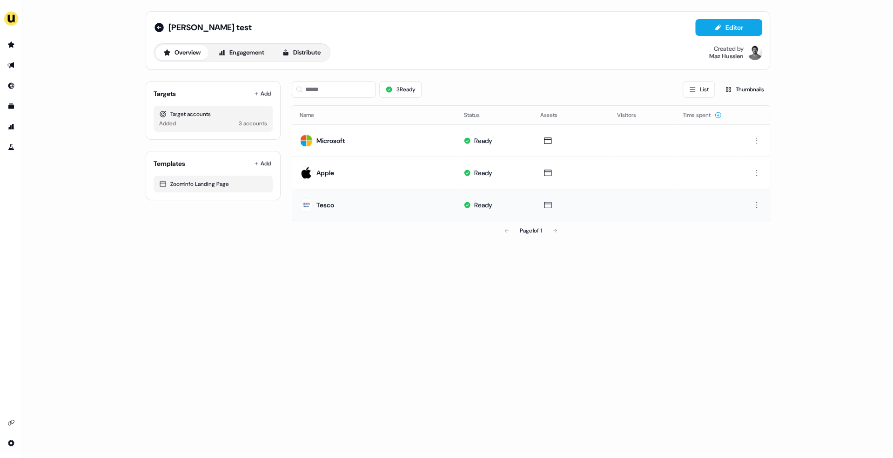
click at [404, 203] on td "Tesco" at bounding box center [374, 205] width 164 height 32
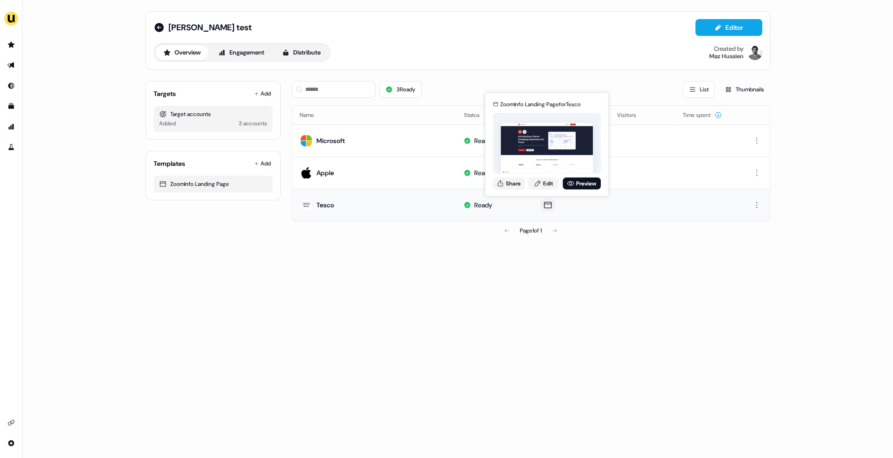
click at [550, 200] on icon at bounding box center [547, 204] width 11 height 9
click at [575, 182] on link "Preview" at bounding box center [582, 183] width 38 height 12
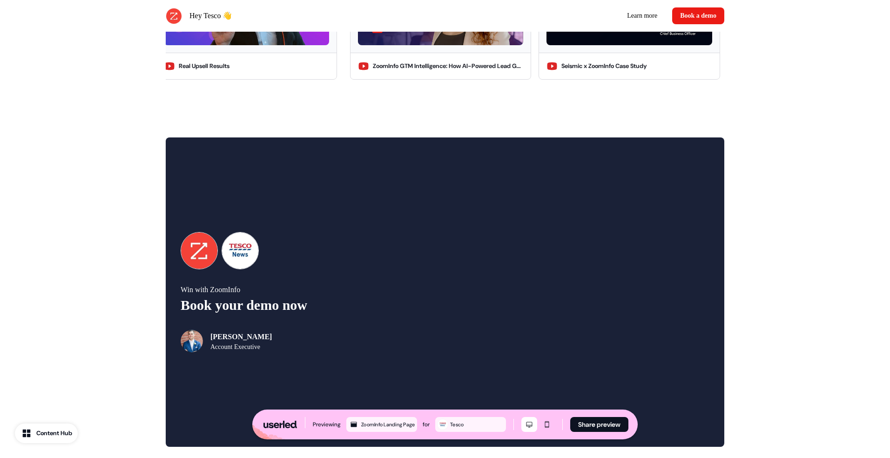
scroll to position [1765, 0]
